Goal: Transaction & Acquisition: Purchase product/service

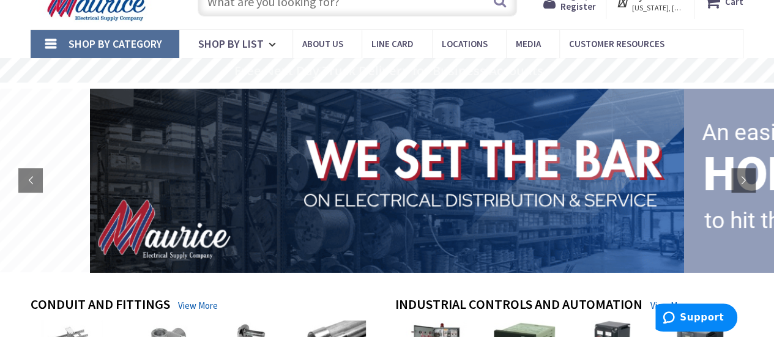
scroll to position [34, 0]
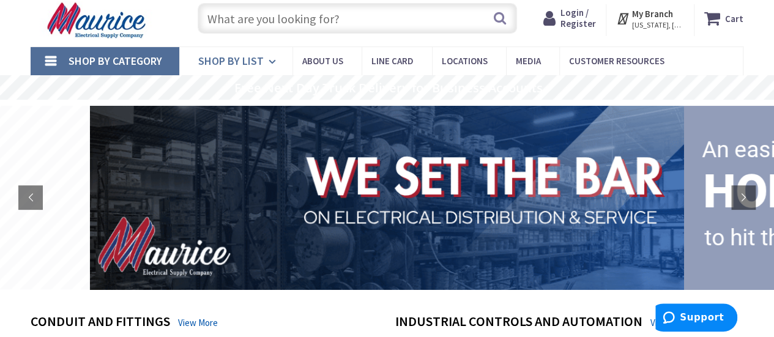
click at [245, 64] on span "Shop By List" at bounding box center [230, 61] width 65 height 14
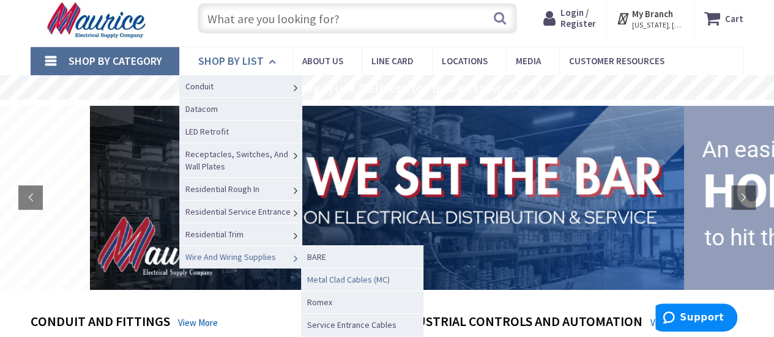
click at [338, 274] on span "Metal Clad Cables (MC)" at bounding box center [348, 279] width 83 height 11
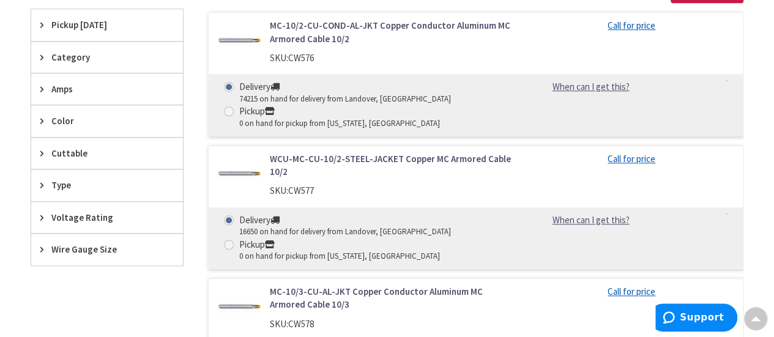
scroll to position [409, 0]
click at [99, 242] on span "Wire Gauge Size" at bounding box center [101, 248] width 100 height 13
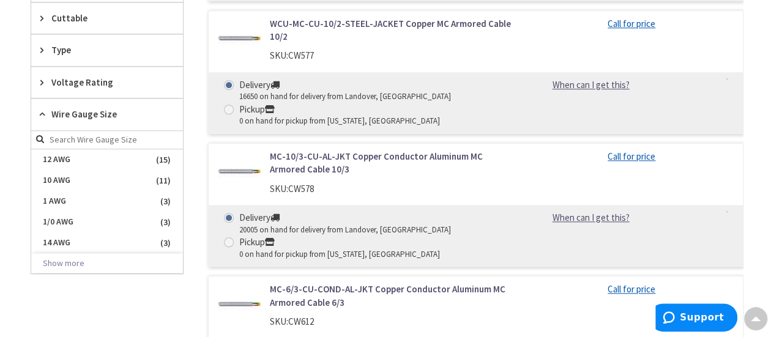
scroll to position [543, 0]
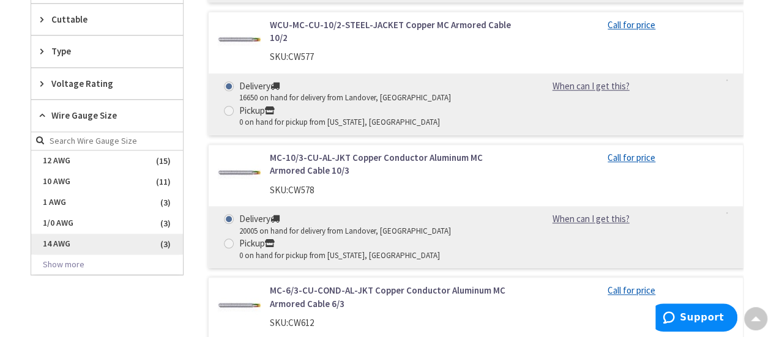
click at [111, 236] on span "14 AWG" at bounding box center [107, 244] width 152 height 21
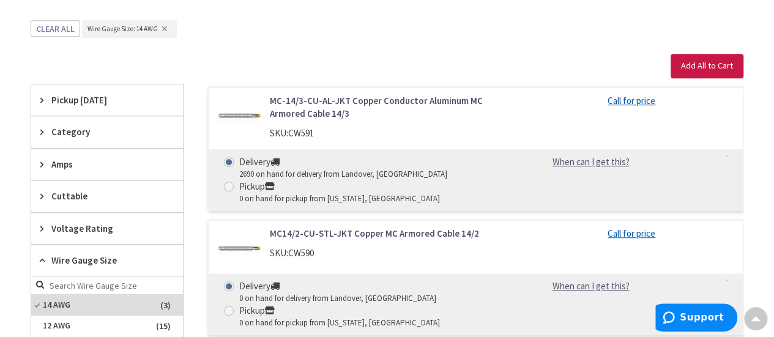
scroll to position [336, 0]
